Goal: Navigation & Orientation: Find specific page/section

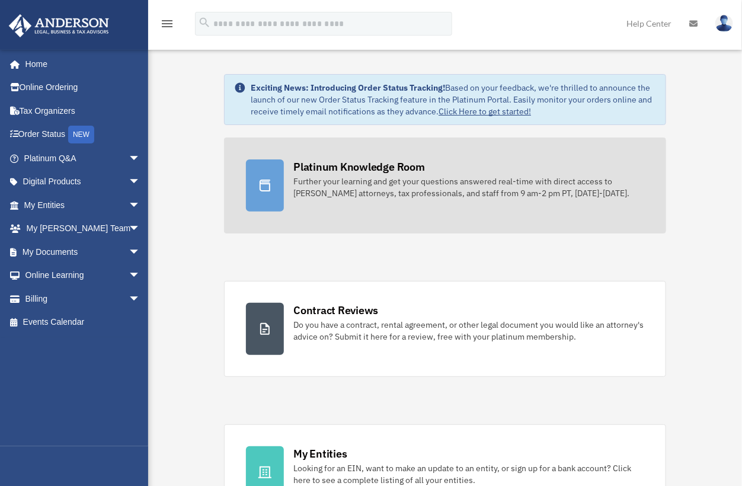
click at [336, 171] on div "Platinum Knowledge Room" at bounding box center [359, 166] width 132 height 15
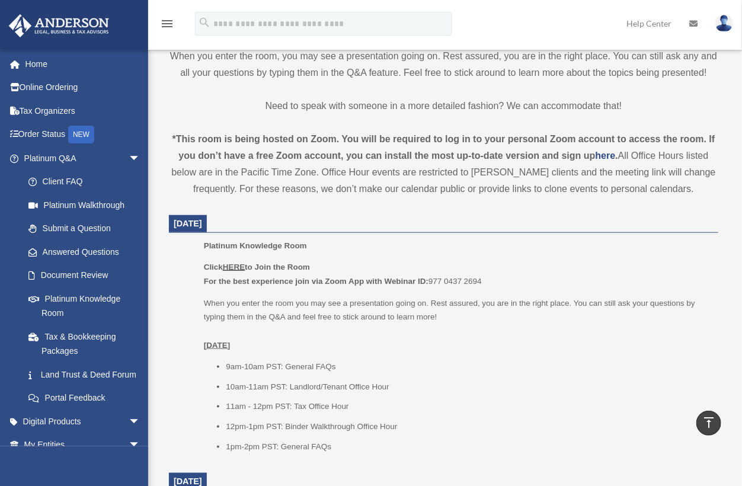
scroll to position [395, 0]
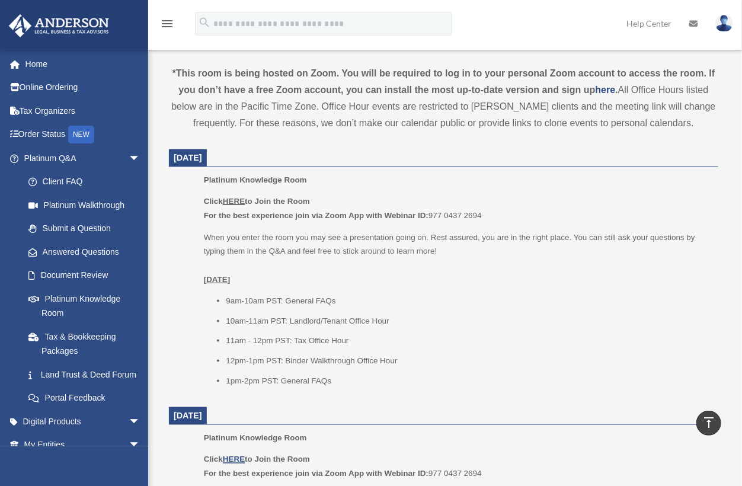
click at [236, 201] on u "HERE" at bounding box center [234, 201] width 22 height 9
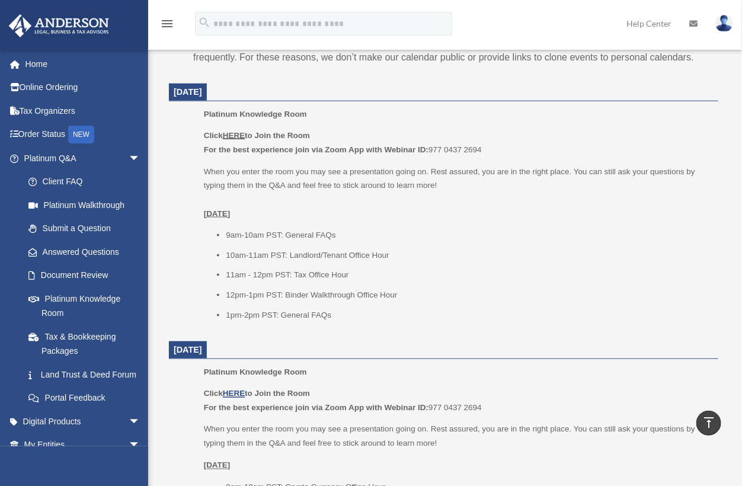
scroll to position [658, 0]
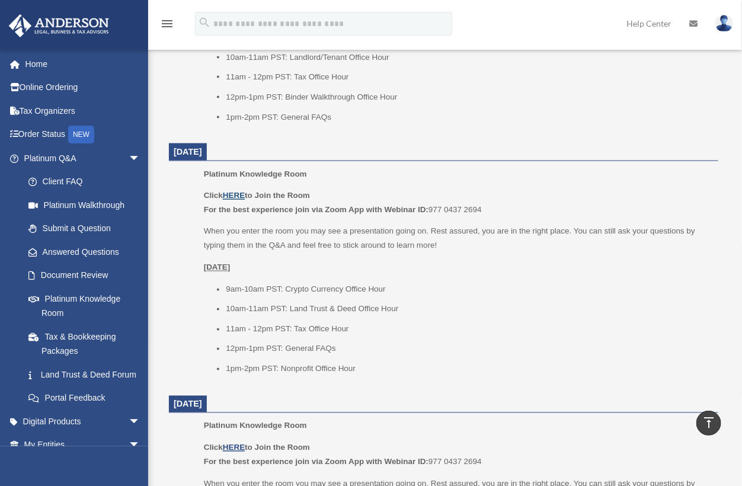
click at [238, 197] on u "HERE" at bounding box center [234, 195] width 22 height 9
